Goal: Task Accomplishment & Management: Use online tool/utility

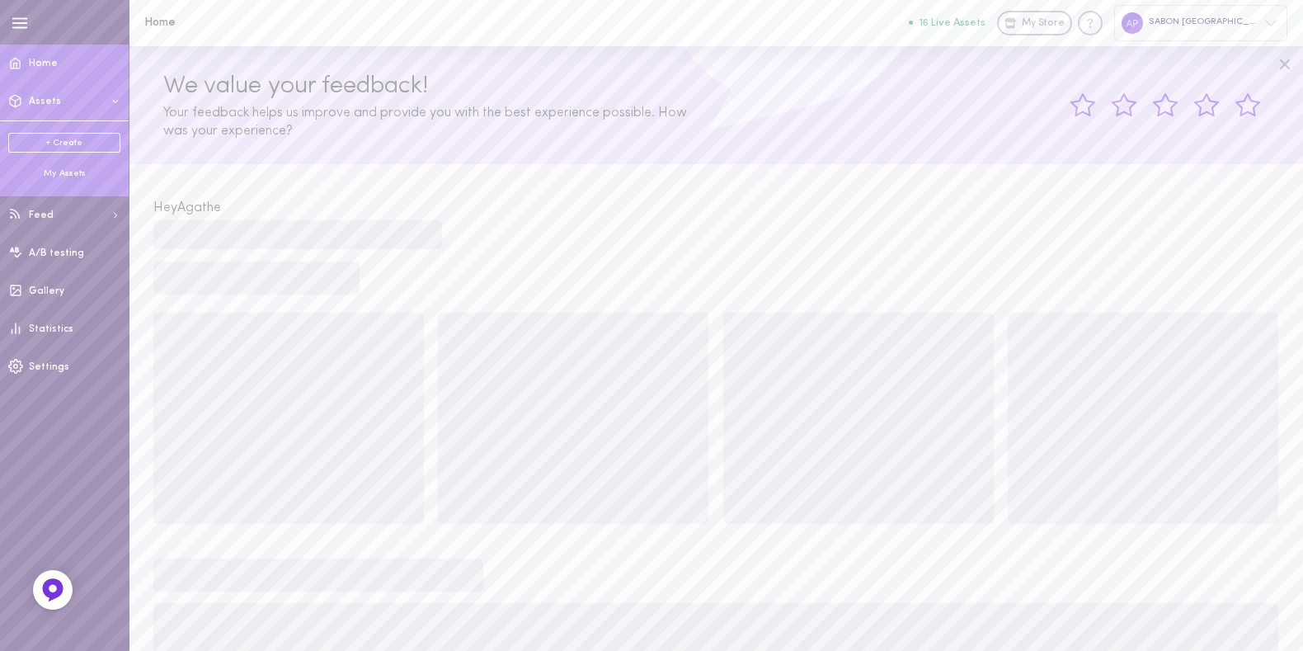
click at [71, 175] on div "My Assets" at bounding box center [64, 173] width 112 height 12
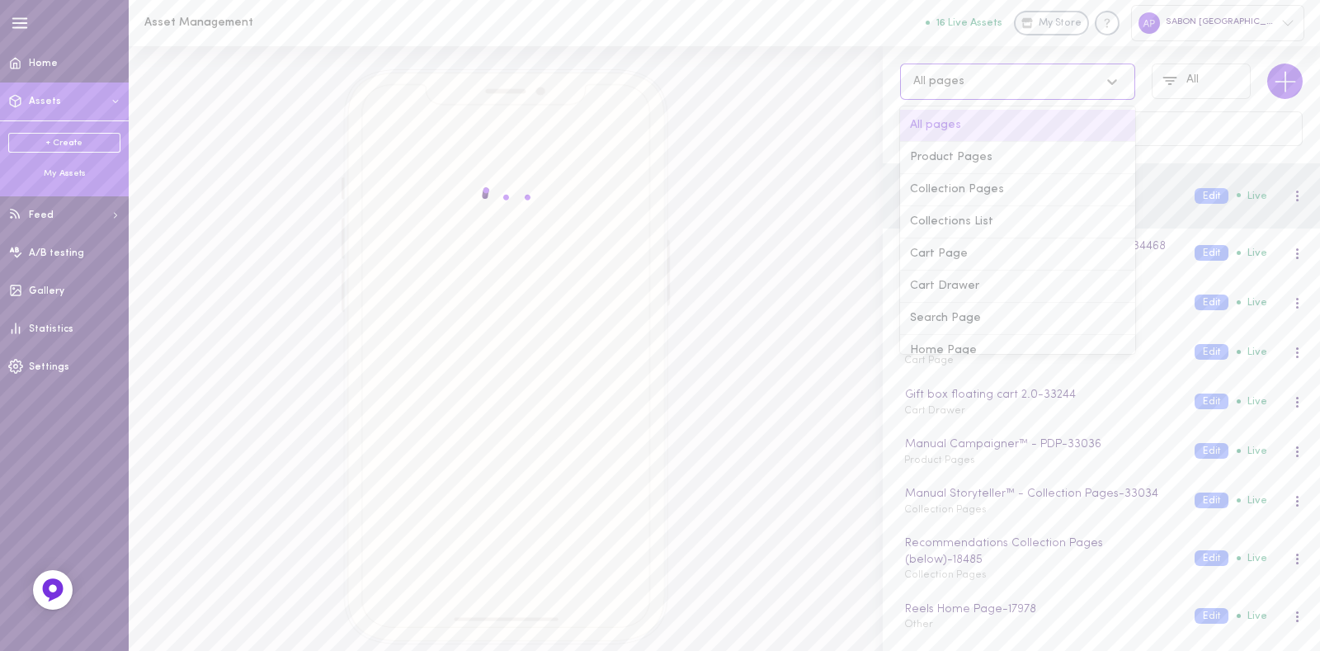
click at [982, 88] on div "All pages" at bounding box center [1001, 81] width 193 height 16
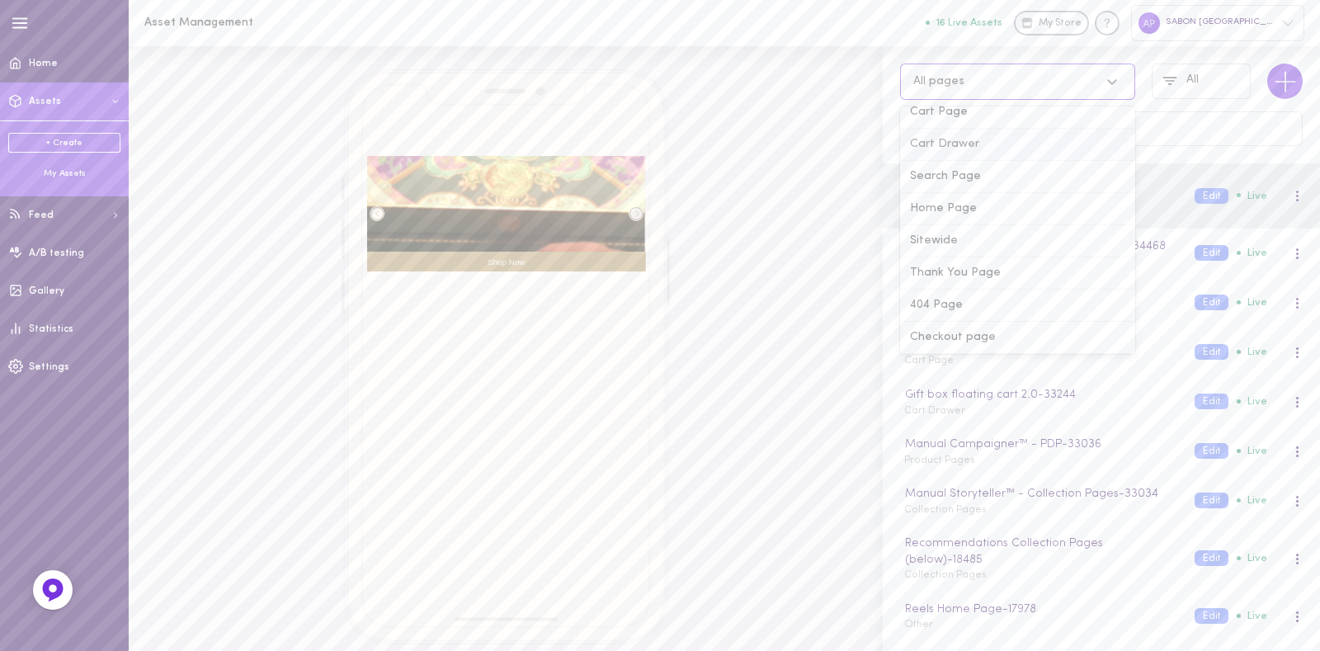
scroll to position [144, 0]
click at [953, 213] on div "Home Page" at bounding box center [1017, 207] width 235 height 32
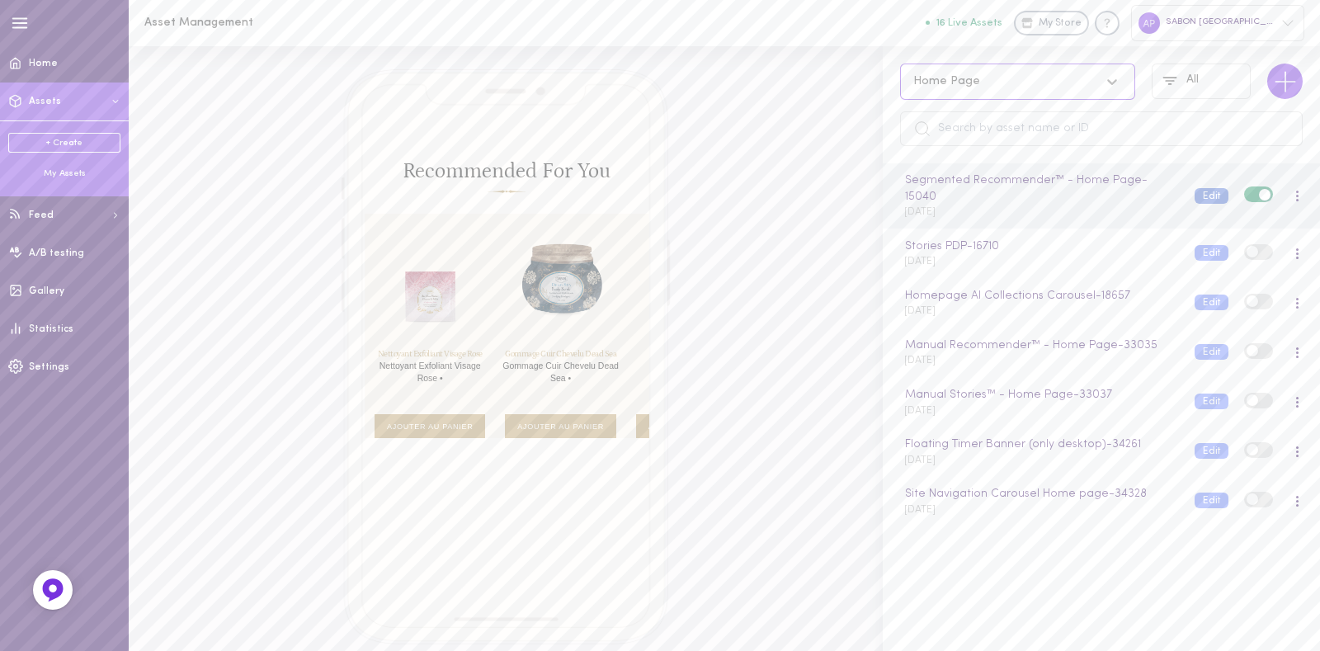
click at [1200, 197] on button "Edit" at bounding box center [1211, 196] width 34 height 16
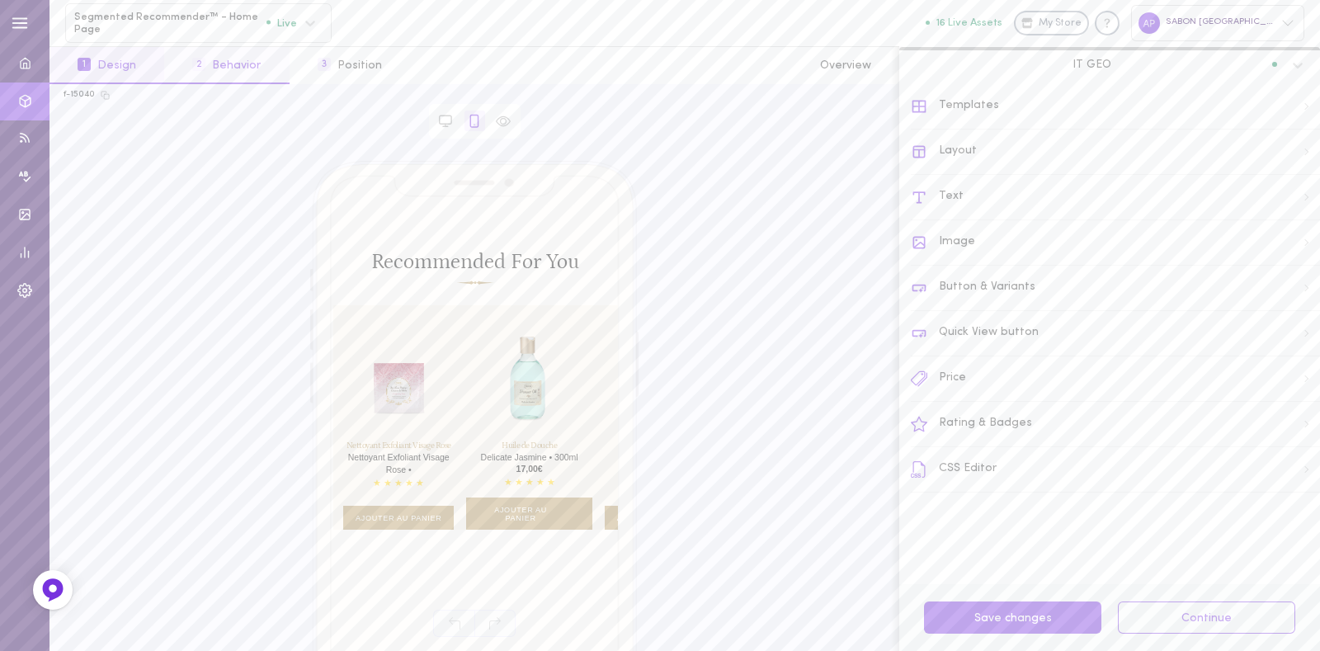
click at [231, 73] on button "2 Behavior" at bounding box center [226, 65] width 125 height 37
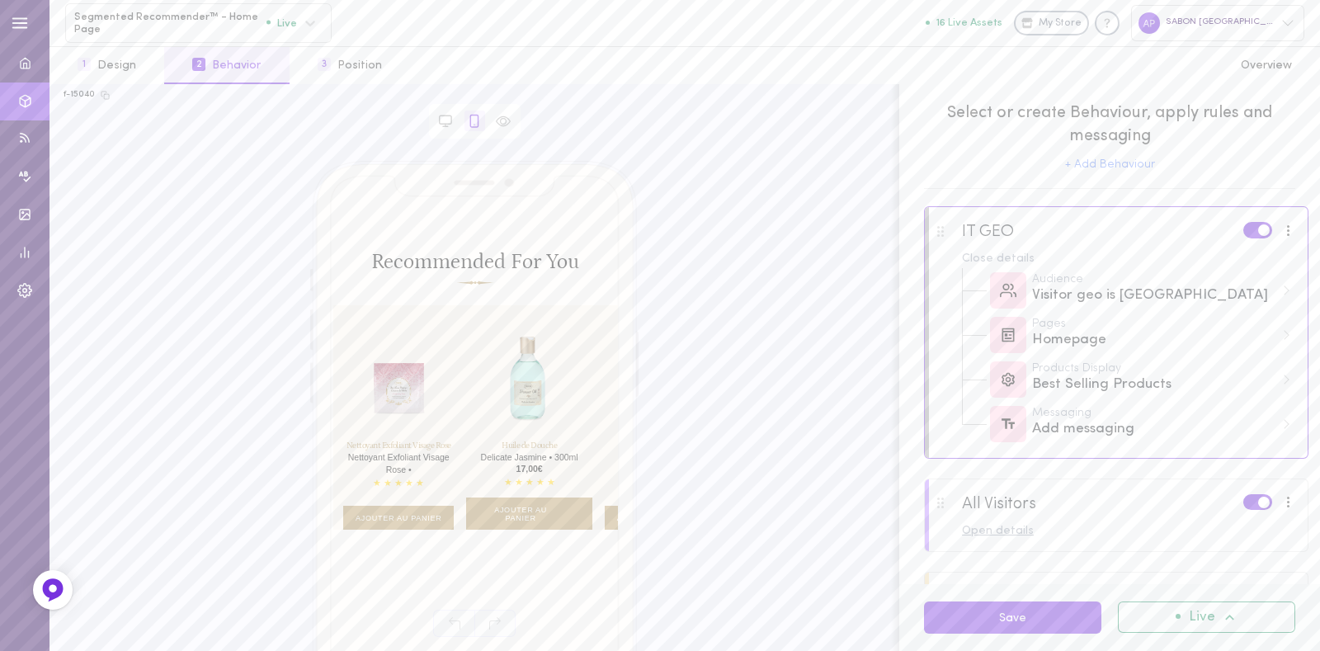
click at [1015, 535] on div "Open details" at bounding box center [1129, 531] width 334 height 12
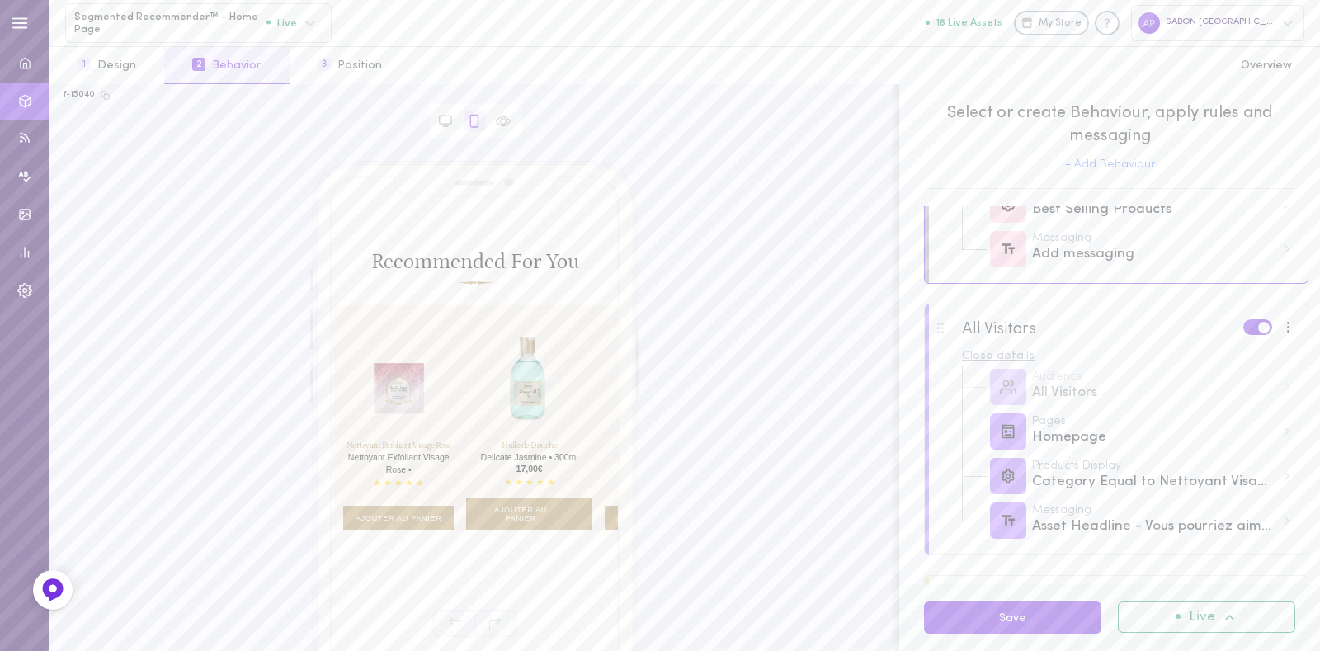
scroll to position [201, 0]
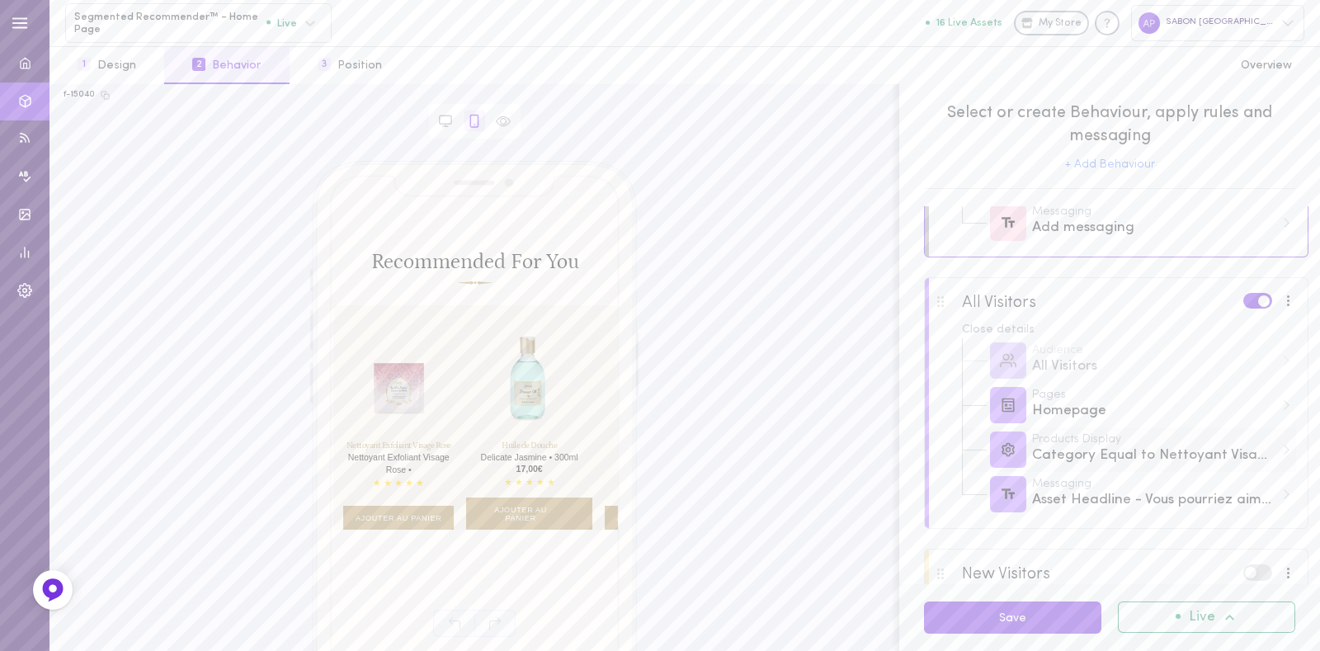
click at [1135, 460] on div "Category Equal to Nettoyant Visage (407598530796), Cheveux (407598170348)" at bounding box center [1153, 455] width 242 height 21
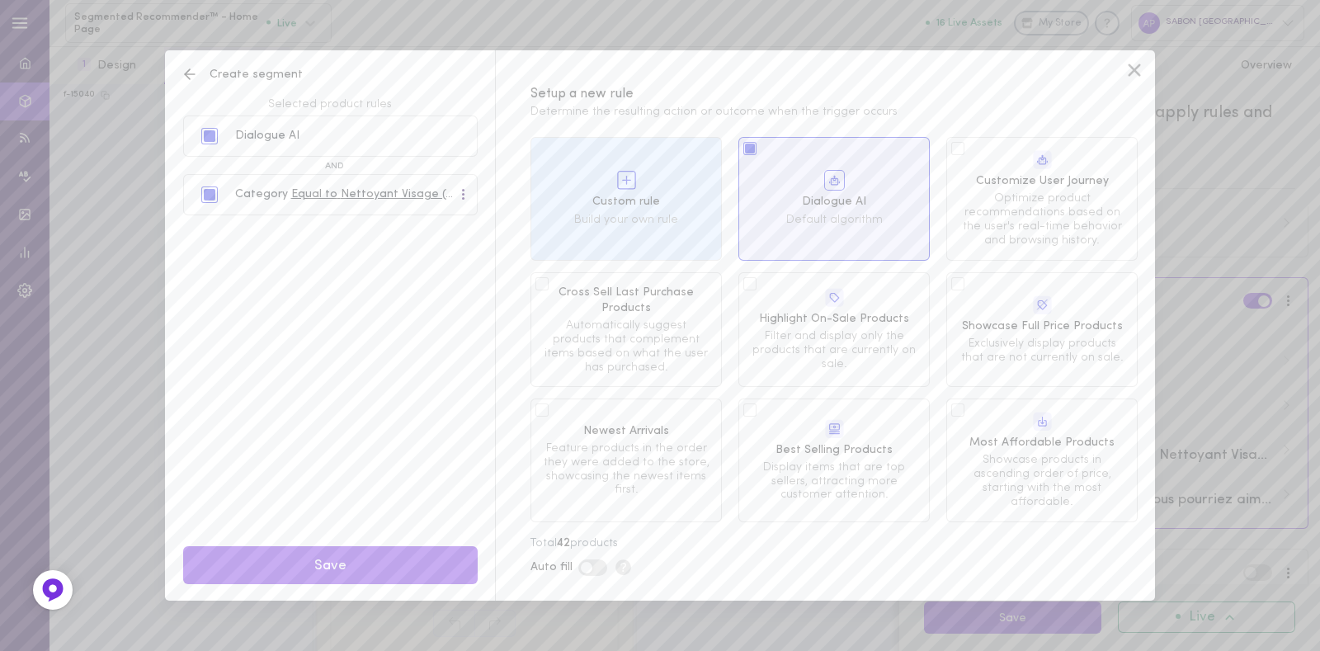
click at [467, 195] on div at bounding box center [464, 195] width 10 height 18
click at [431, 224] on div "Edit" at bounding box center [427, 229] width 81 height 36
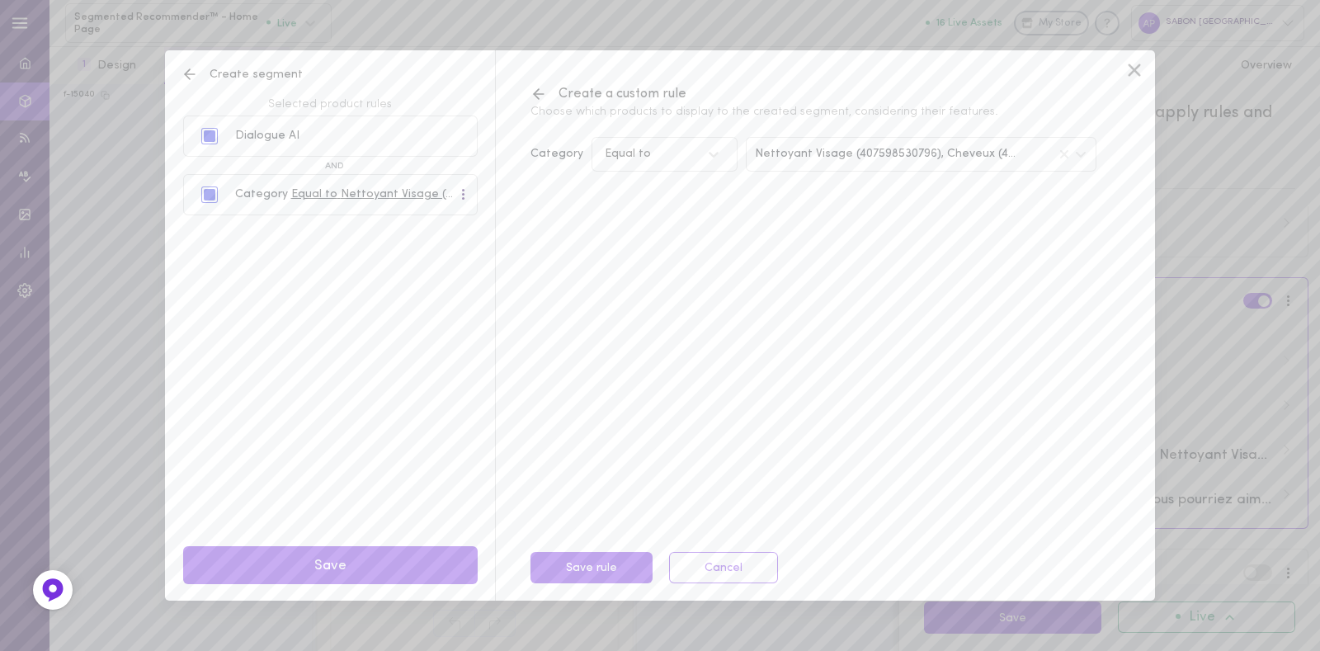
click at [828, 161] on div "Nettoyant Visage (407598530796), Cheveux (407598170348)" at bounding box center [921, 154] width 351 height 35
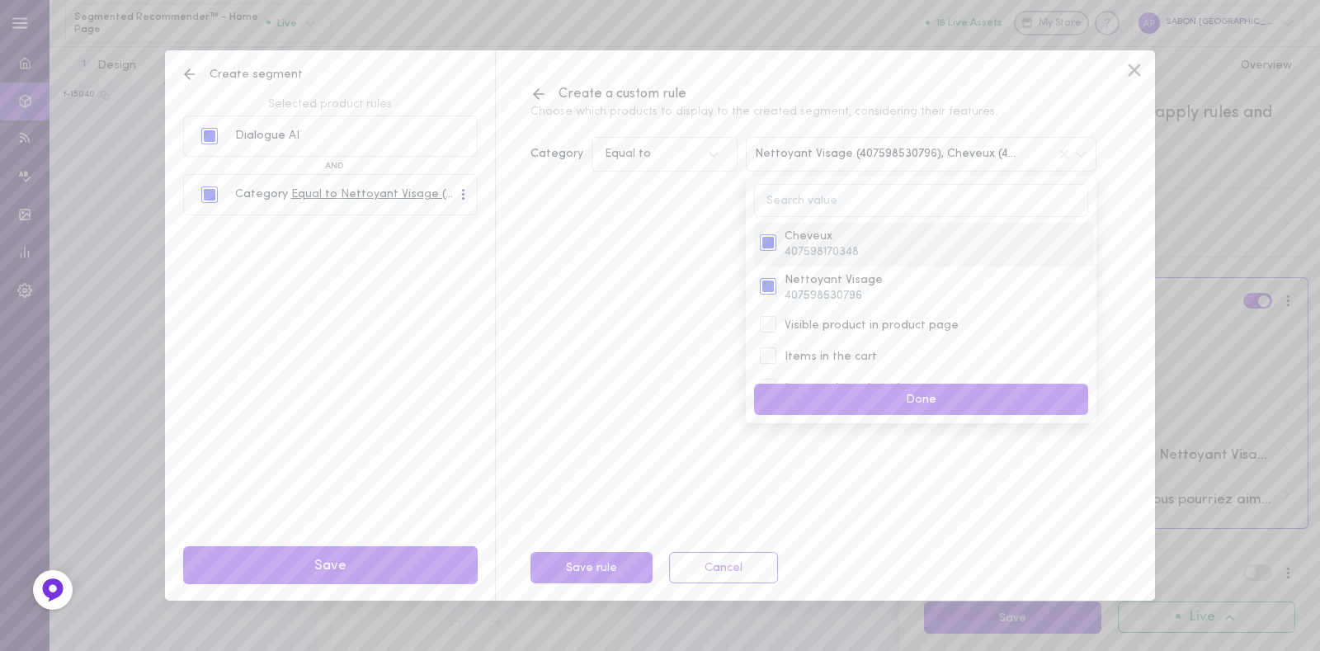
click at [799, 252] on span "407598170348" at bounding box center [821, 252] width 74 height 12
click at [784, 291] on span "407598530796" at bounding box center [823, 296] width 78 height 12
click at [803, 207] on input at bounding box center [921, 200] width 334 height 32
type input "calen"
click at [831, 278] on span "607683379534" at bounding box center [823, 280] width 78 height 12
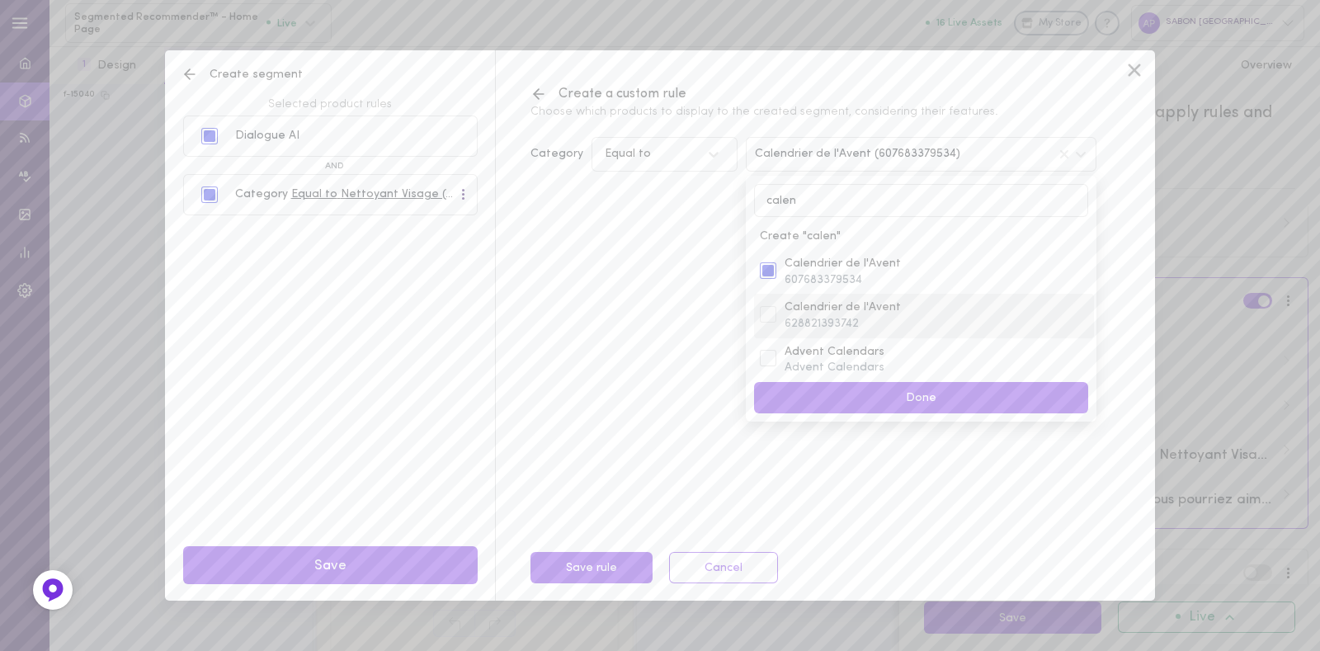
click at [826, 313] on span "Calendrier de l'Avent" at bounding box center [936, 307] width 304 height 16
click at [822, 352] on span "Advent Calendars" at bounding box center [936, 352] width 304 height 16
click at [822, 201] on input "calen" at bounding box center [921, 200] width 334 height 32
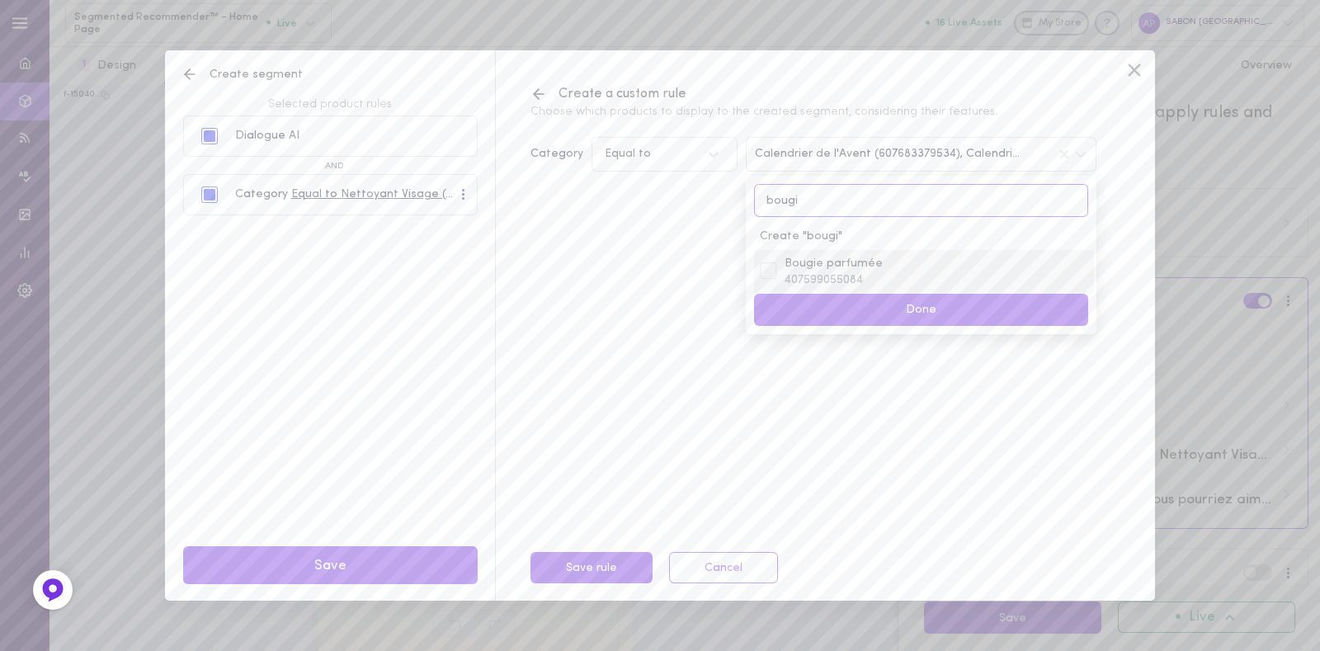
type input "bougi"
click at [897, 275] on div "Bougie parfumée 407599055084" at bounding box center [936, 272] width 312 height 32
click at [901, 305] on button "Done" at bounding box center [921, 310] width 334 height 32
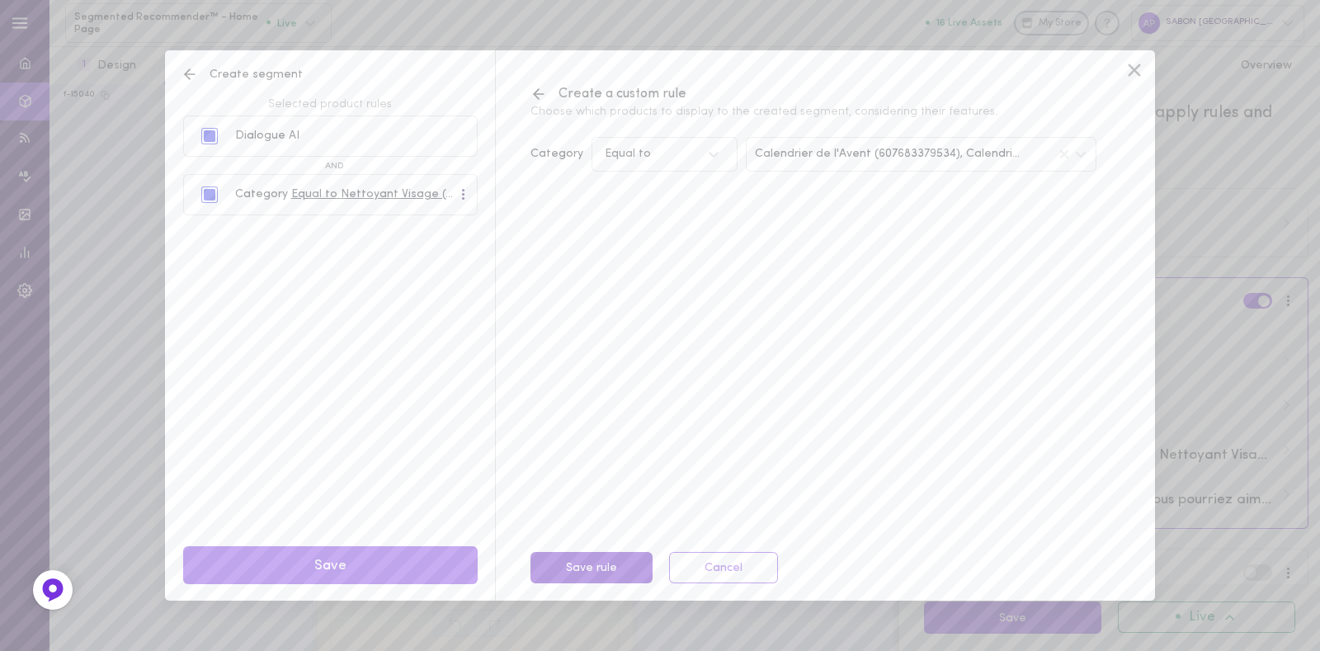
click at [586, 571] on button "Save rule" at bounding box center [591, 568] width 122 height 32
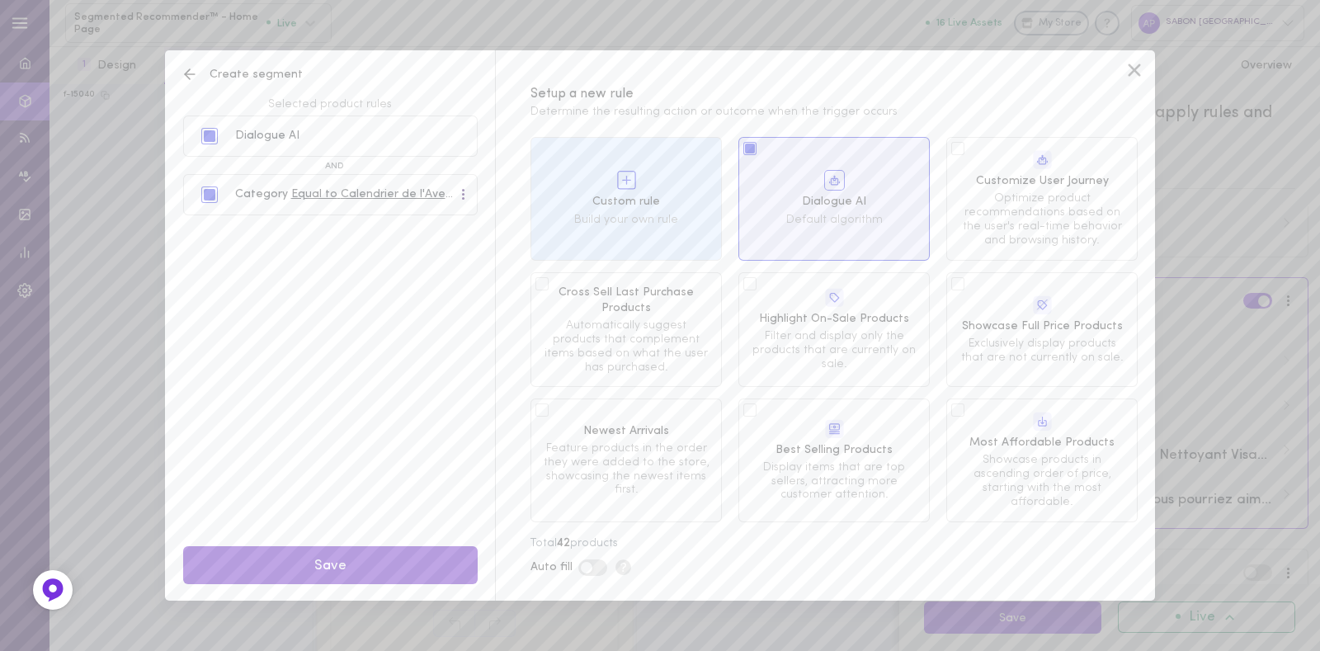
click at [414, 572] on button "Save" at bounding box center [330, 565] width 294 height 39
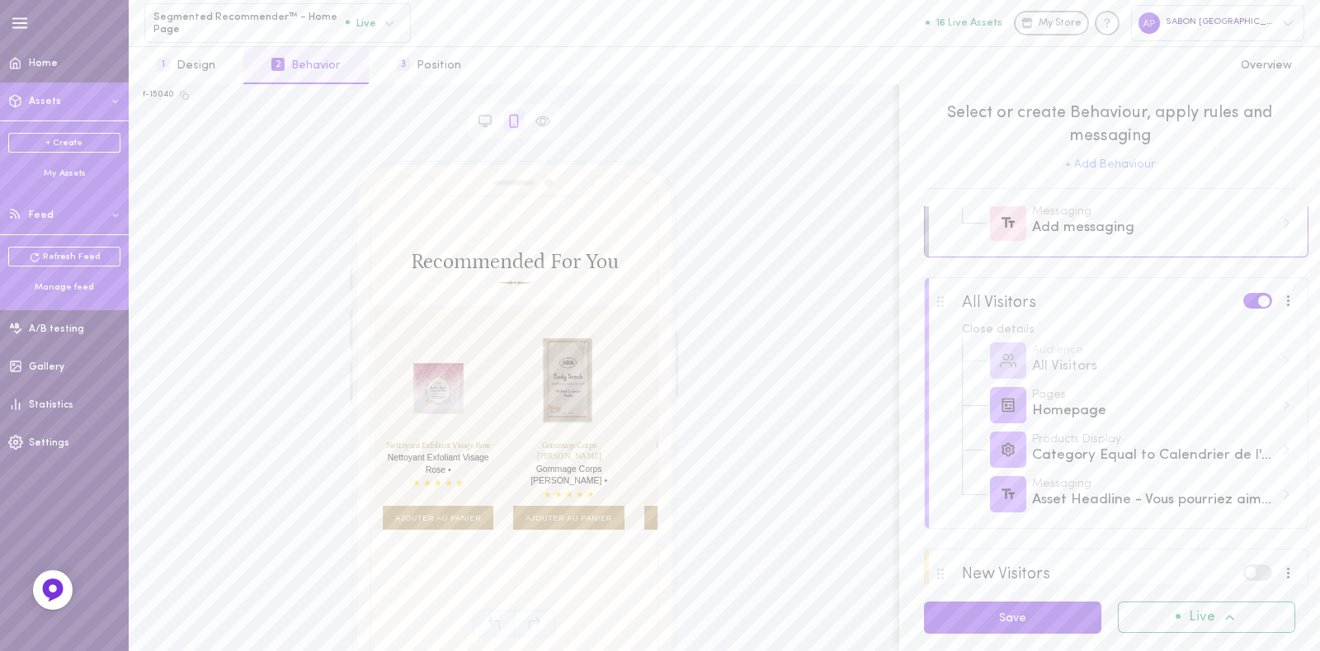
click at [49, 286] on div "Manage feed" at bounding box center [64, 287] width 112 height 12
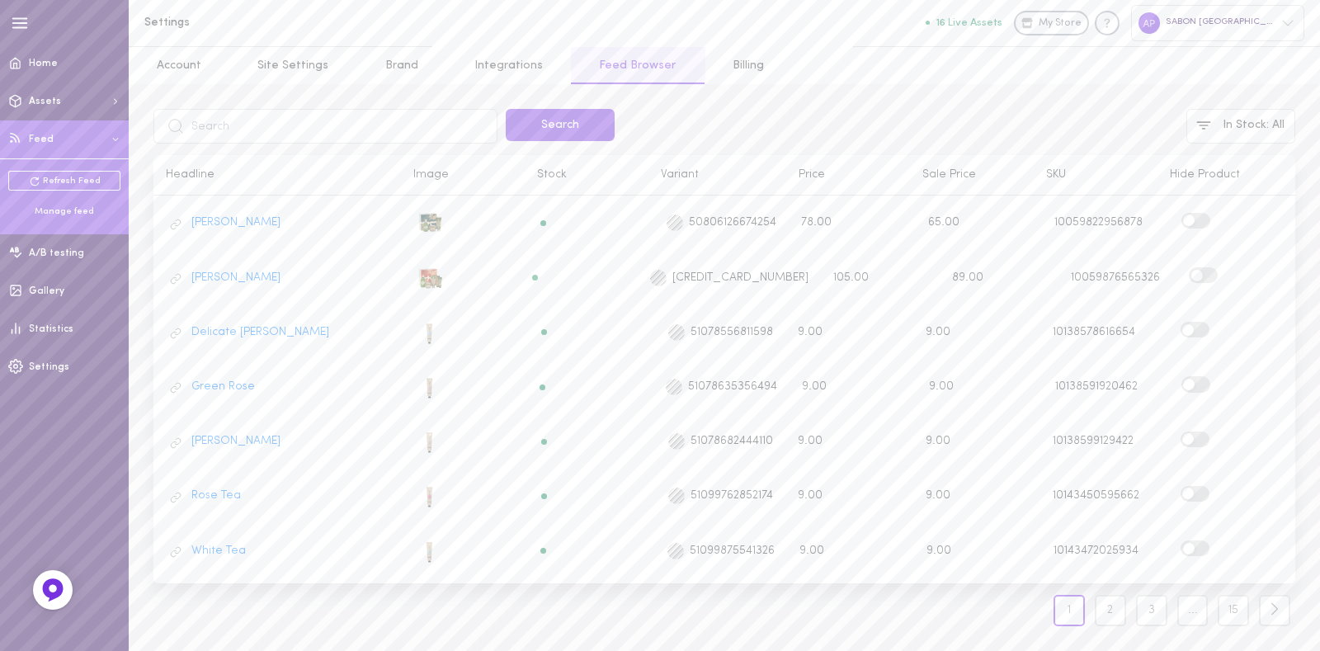
click at [372, 120] on input "text" at bounding box center [325, 126] width 344 height 35
type input "echantillon"
click at [506, 109] on button "Search" at bounding box center [560, 125] width 109 height 32
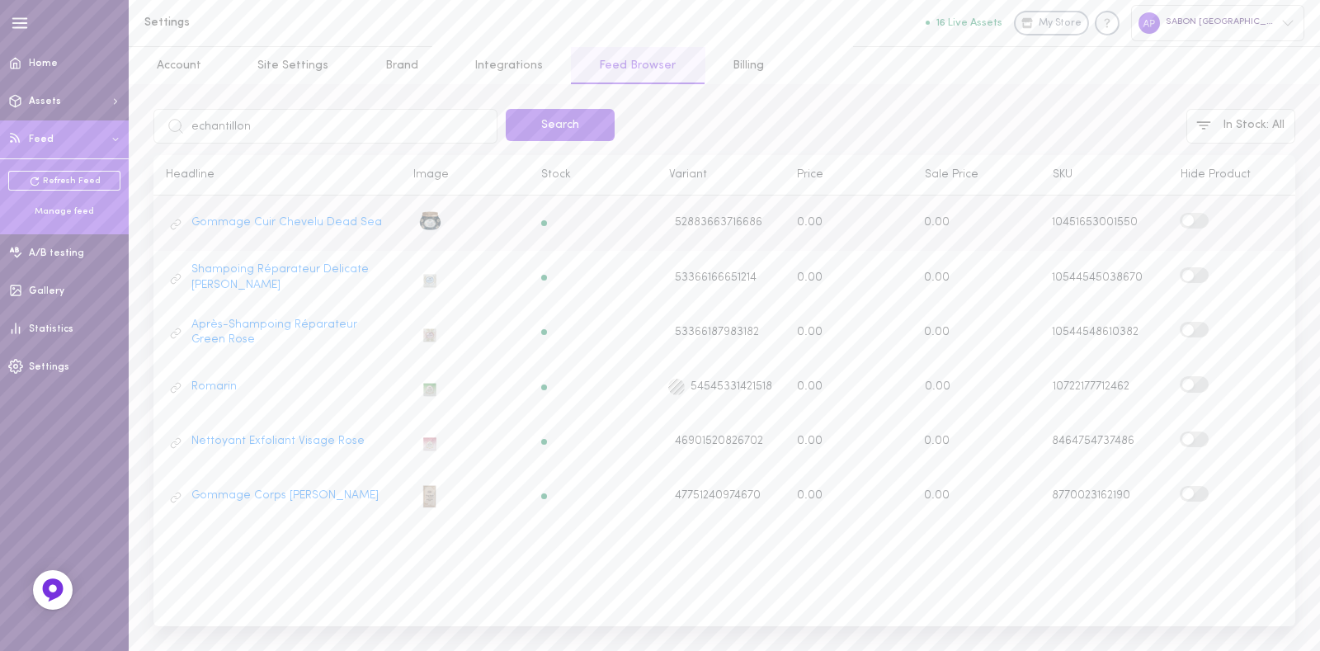
click at [1186, 213] on label at bounding box center [1193, 221] width 29 height 16
click at [0, 0] on input "checkbox" at bounding box center [0, 0] width 0 height 0
click at [1192, 278] on label at bounding box center [1193, 275] width 29 height 16
click at [0, 0] on input "checkbox" at bounding box center [0, 0] width 0 height 0
click at [1195, 313] on div "Après-Shampoing Réparateur Green Rose 53366187983182 0.00 0.00 10544548610382" at bounding box center [724, 332] width 1142 height 38
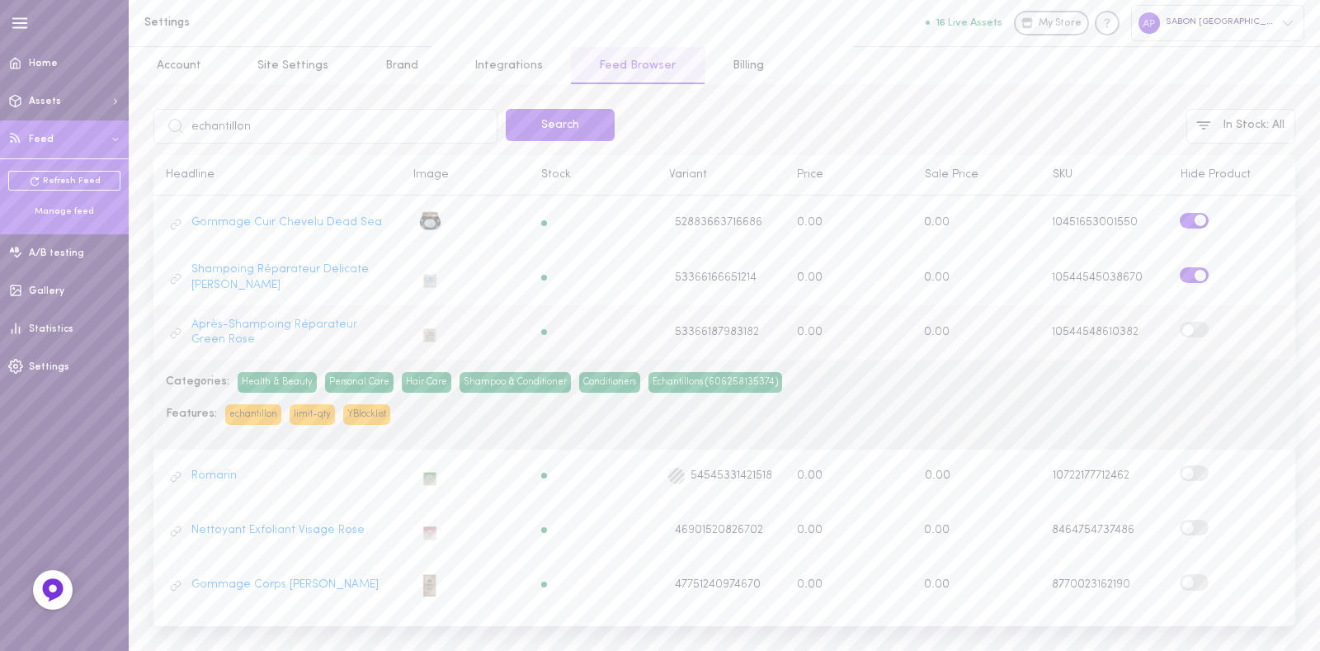
click at [1194, 326] on label at bounding box center [1193, 330] width 29 height 16
click at [0, 0] on input "checkbox" at bounding box center [0, 0] width 0 height 0
click at [1200, 466] on label at bounding box center [1193, 473] width 29 height 16
click at [0, 0] on input "checkbox" at bounding box center [0, 0] width 0 height 0
click at [1193, 520] on label at bounding box center [1193, 528] width 29 height 16
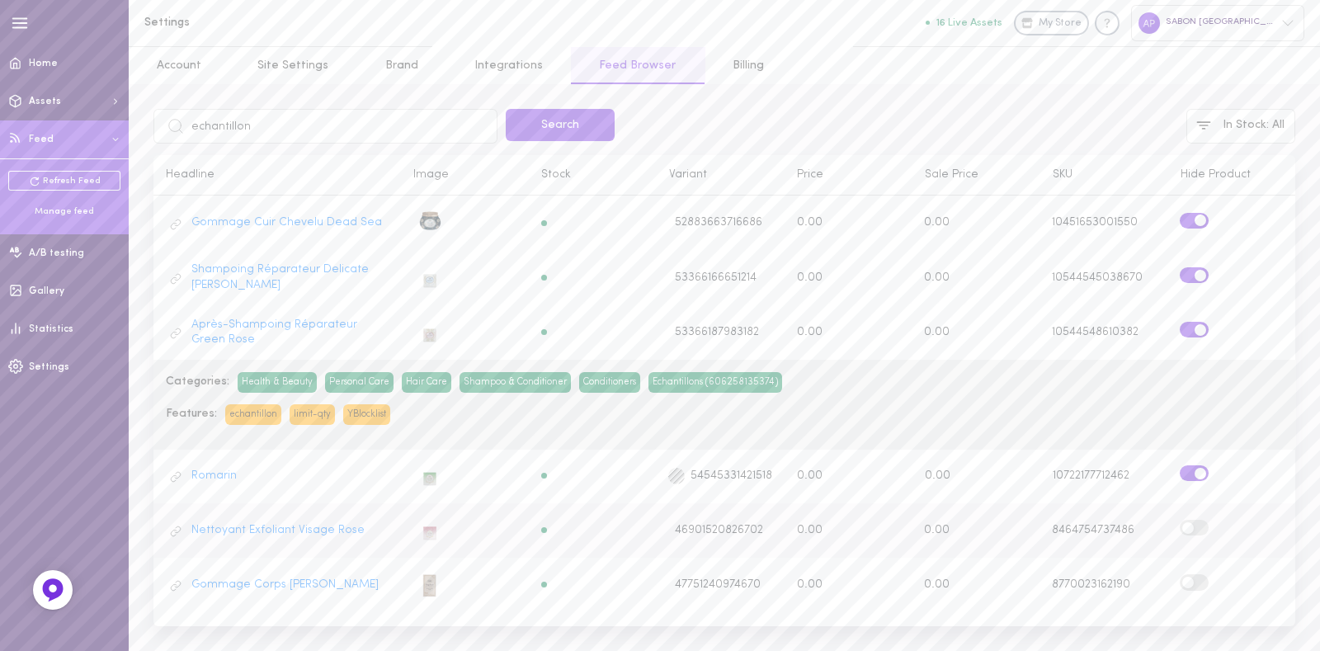
click at [0, 0] on input "checkbox" at bounding box center [0, 0] width 0 height 0
click at [1193, 574] on label at bounding box center [1193, 582] width 29 height 16
click at [0, 0] on input "checkbox" at bounding box center [0, 0] width 0 height 0
click at [226, 129] on input "echantillon" at bounding box center [325, 126] width 344 height 35
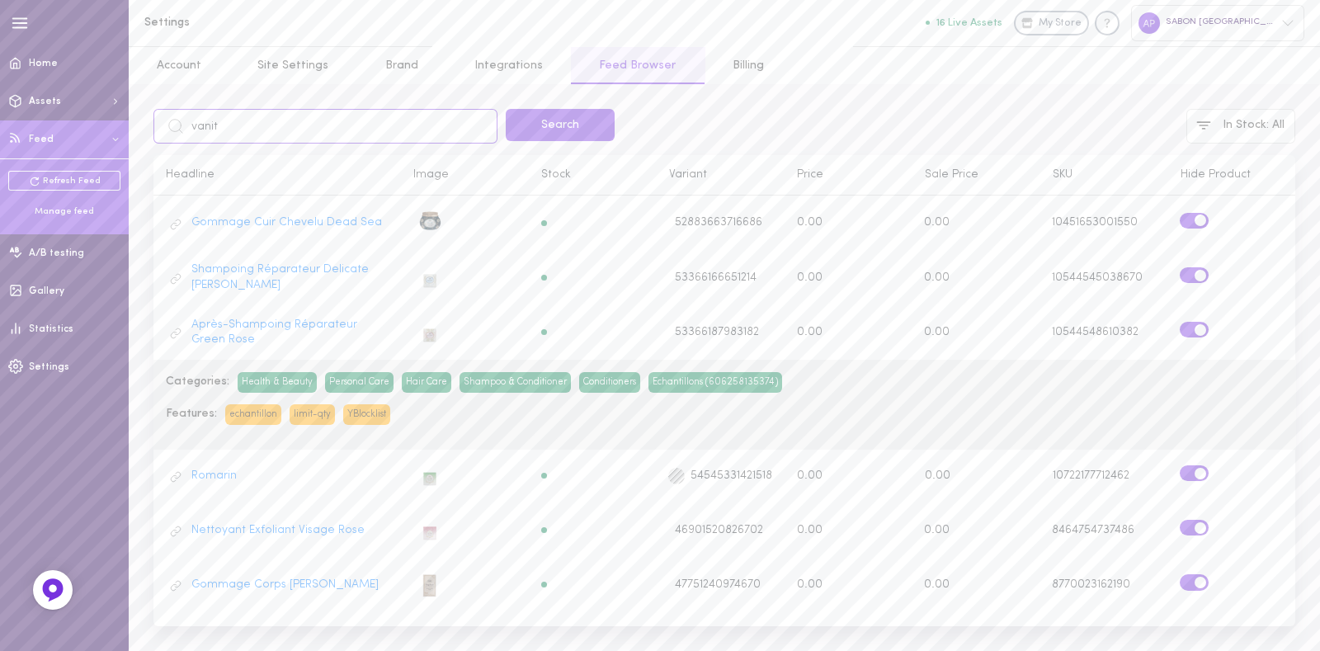
type input "vanity"
click button "Search" at bounding box center [560, 125] width 109 height 32
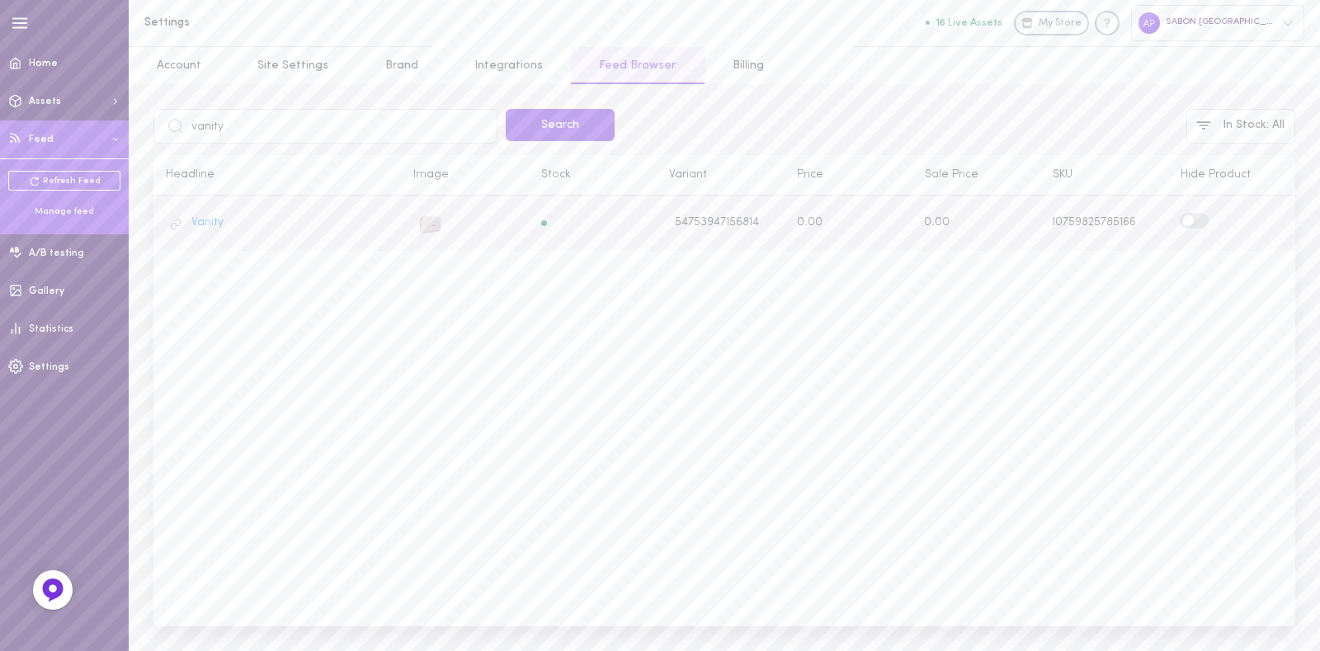
click at [1195, 217] on label at bounding box center [1193, 221] width 29 height 16
click at [0, 0] on input "checkbox" at bounding box center [0, 0] width 0 height 0
click at [264, 134] on input "vanity" at bounding box center [325, 126] width 344 height 35
type input "geranium"
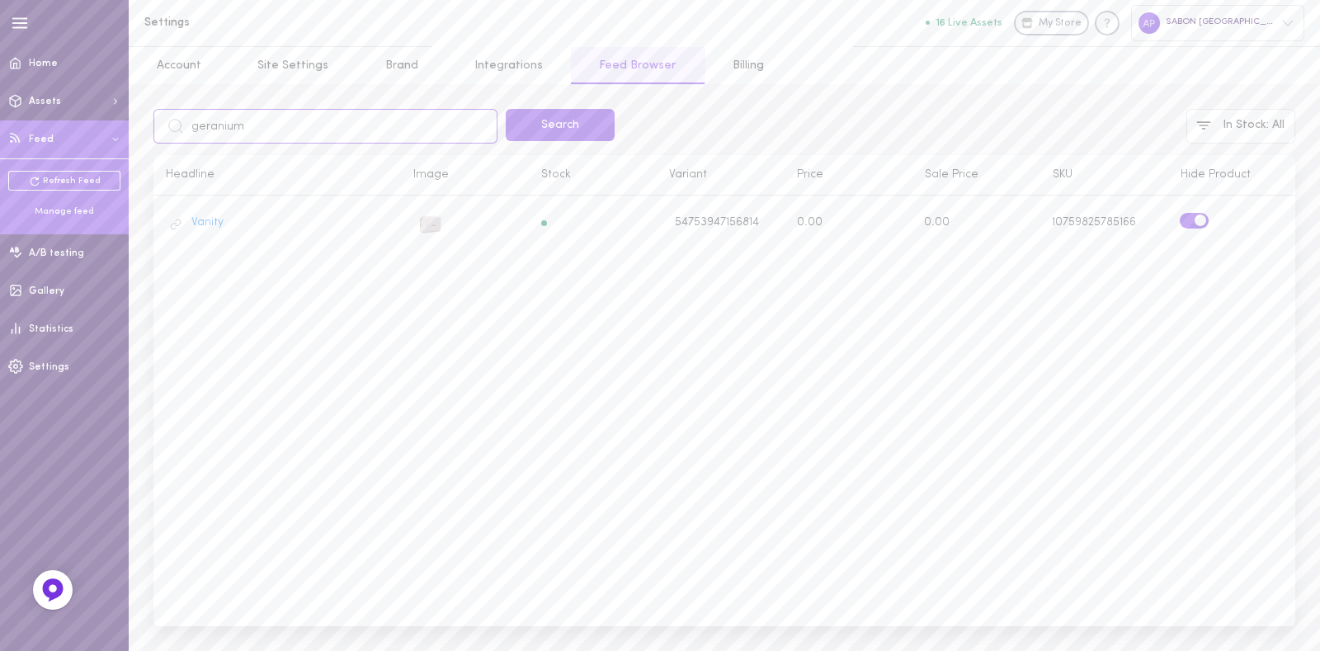
click button "Search" at bounding box center [560, 125] width 109 height 32
click at [1213, 213] on div at bounding box center [1231, 223] width 101 height 21
click at [1197, 220] on label at bounding box center [1195, 221] width 29 height 16
click at [0, 0] on input "checkbox" at bounding box center [0, 0] width 0 height 0
click at [260, 134] on input "geranium" at bounding box center [325, 126] width 344 height 35
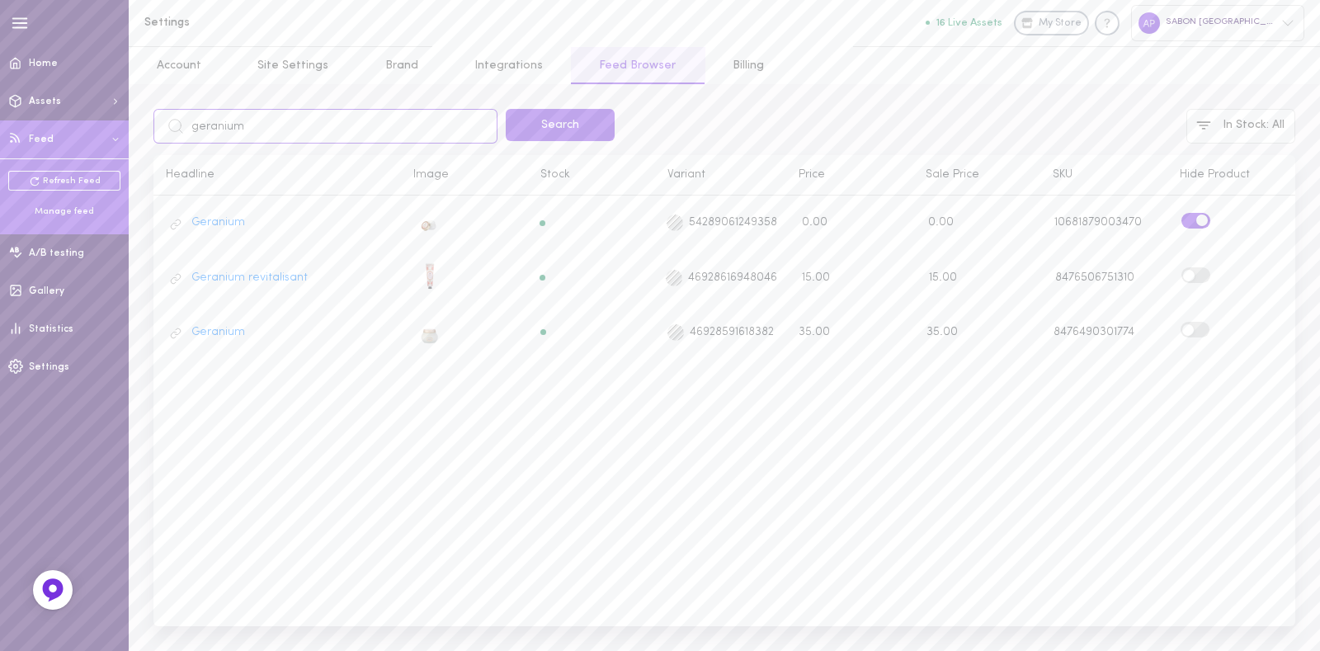
click at [260, 134] on input "geranium" at bounding box center [325, 126] width 344 height 35
type input "menthe"
click button "Search" at bounding box center [560, 125] width 109 height 32
click at [1194, 224] on label at bounding box center [1195, 221] width 29 height 16
click at [0, 0] on input "checkbox" at bounding box center [0, 0] width 0 height 0
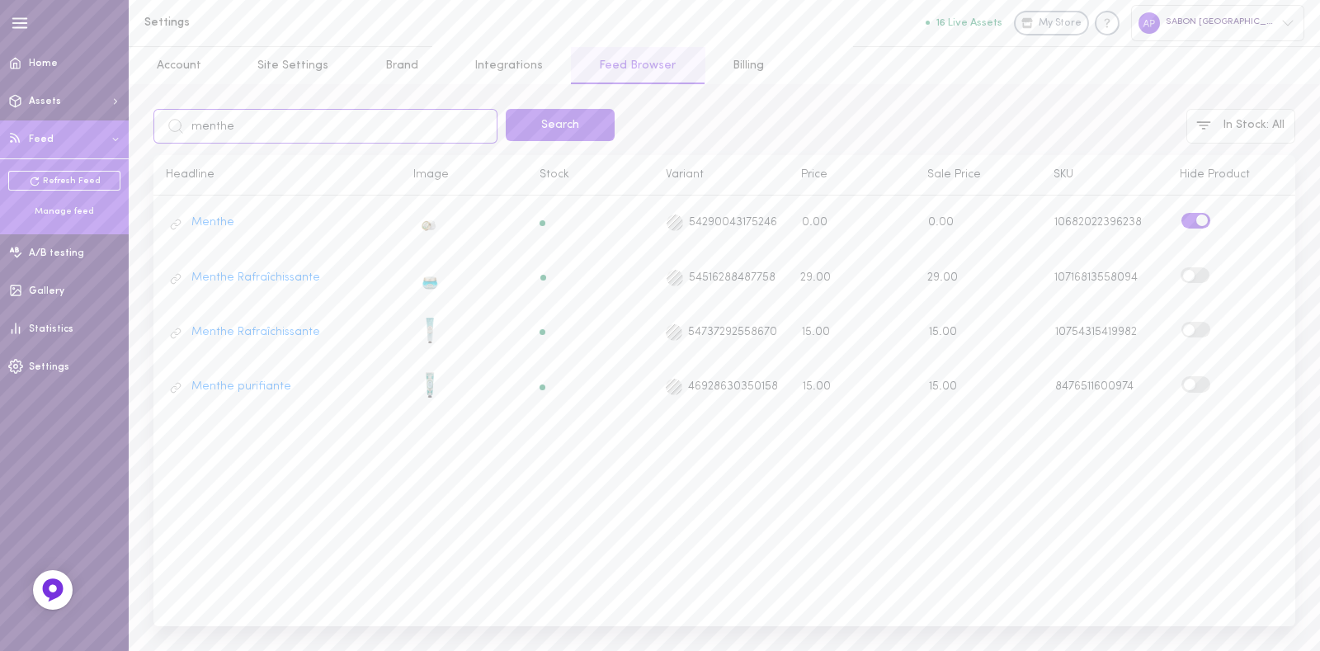
click at [337, 139] on input "menthe" at bounding box center [325, 126] width 344 height 35
click at [333, 134] on input "menthe" at bounding box center [325, 126] width 344 height 35
type input "lavande"
click at [544, 121] on button "Search" at bounding box center [560, 125] width 109 height 32
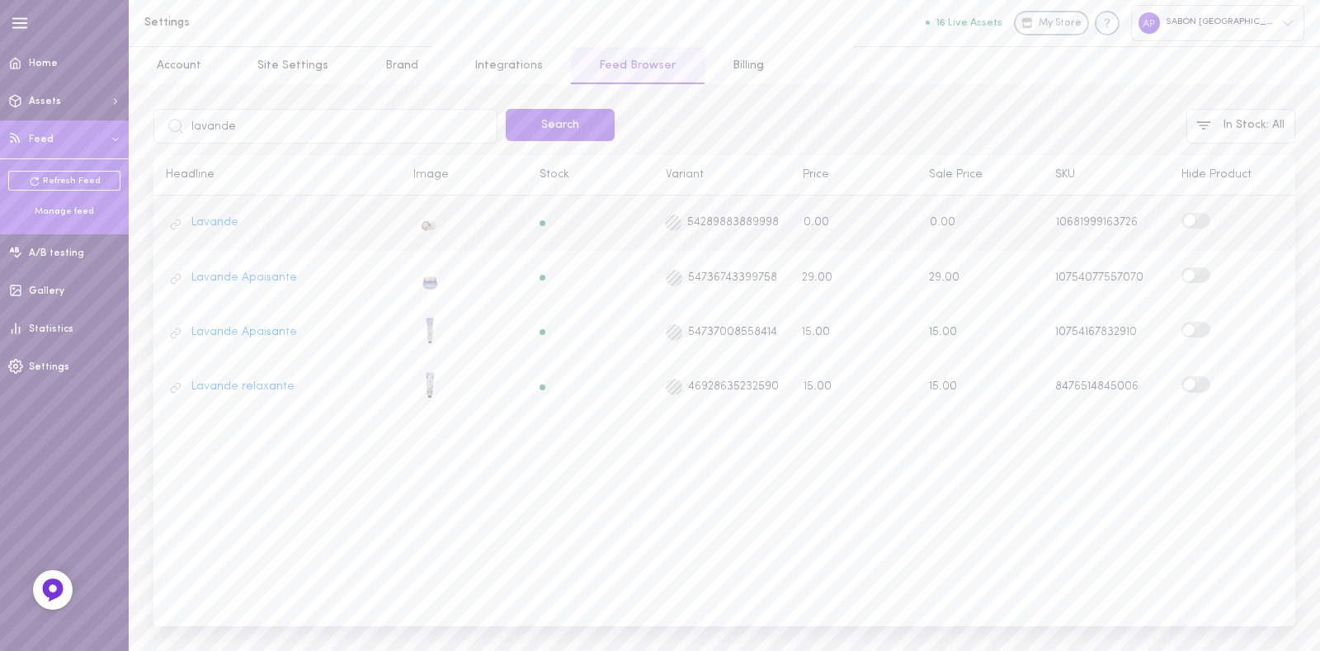
click at [1196, 220] on label at bounding box center [1195, 221] width 29 height 16
click at [0, 0] on input "checkbox" at bounding box center [0, 0] width 0 height 0
click at [306, 116] on input "lavande" at bounding box center [325, 126] width 344 height 35
click button "Search" at bounding box center [560, 125] width 109 height 32
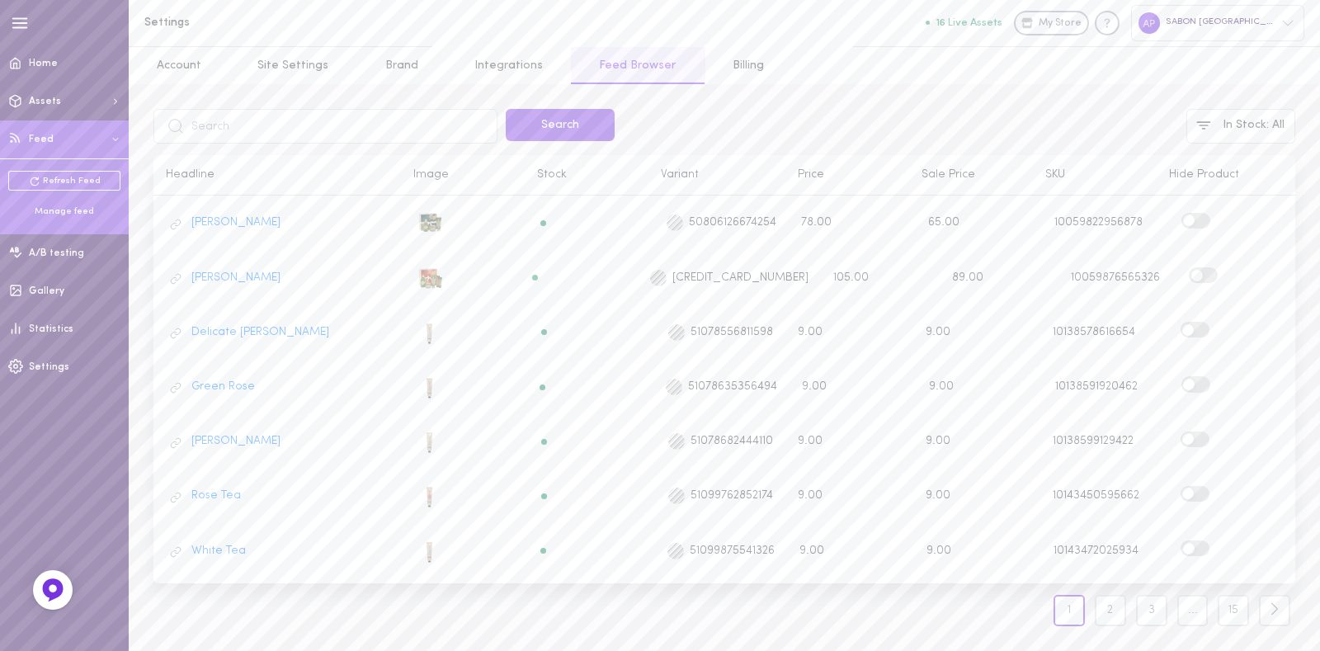
click at [814, 173] on div "Price" at bounding box center [847, 174] width 124 height 15
